Goal: Go to known website: Access a specific website the user already knows

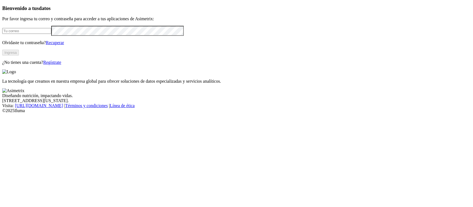
click at [112, 36] on form at bounding box center [236, 31] width 468 height 10
click at [51, 34] on input "email" at bounding box center [26, 31] width 49 height 6
type input "[PERSON_NAME][EMAIL_ADDRESS][PERSON_NAME][DOMAIN_NAME]"
click input "submit" at bounding box center [0, 0] width 0 height 0
